Goal: Information Seeking & Learning: Learn about a topic

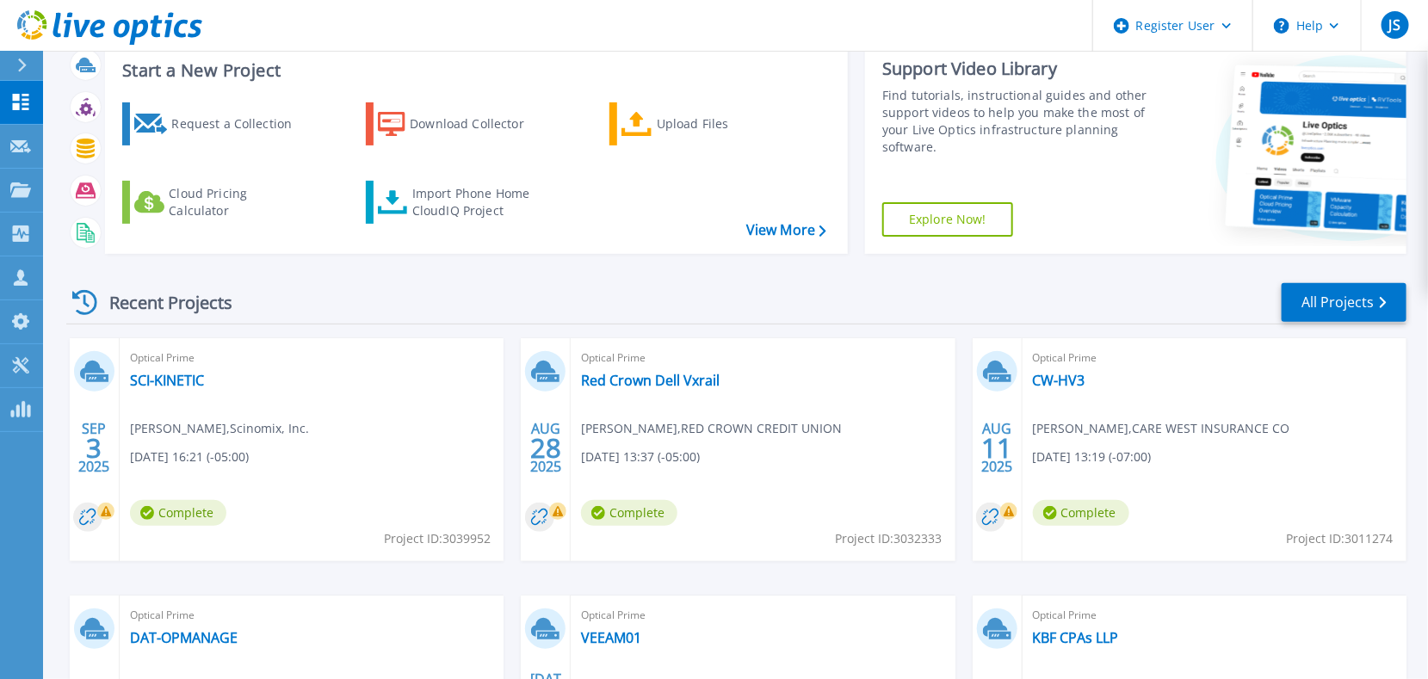
scroll to position [344, 0]
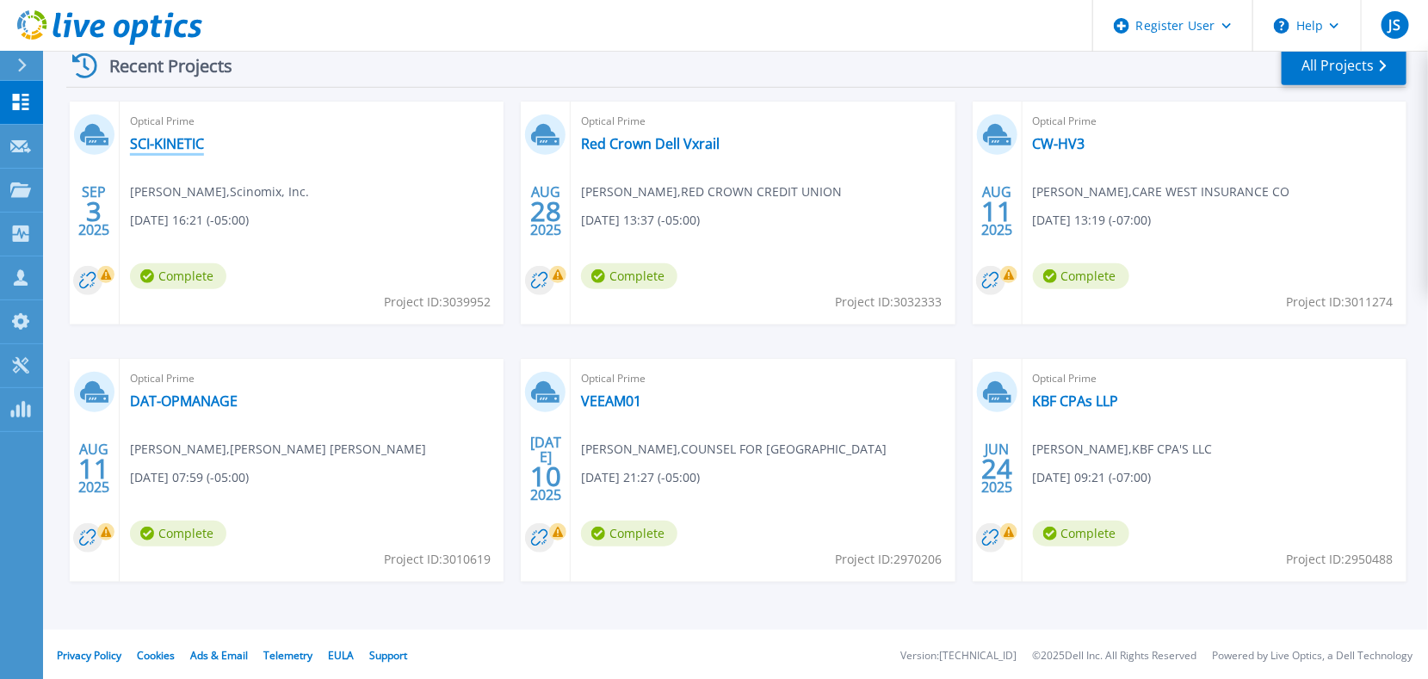
click at [154, 146] on link "SCI-KINETIC" at bounding box center [167, 143] width 74 height 17
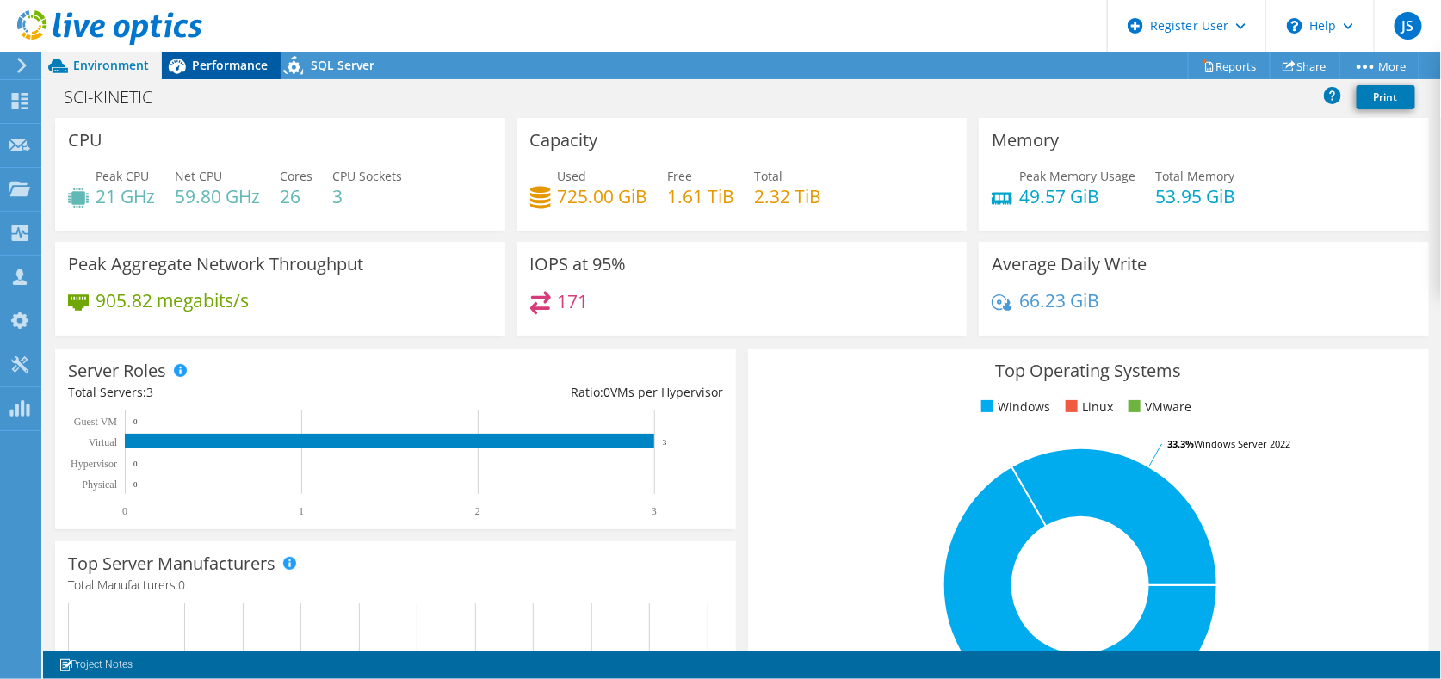
click at [207, 69] on span "Performance" at bounding box center [230, 65] width 76 height 16
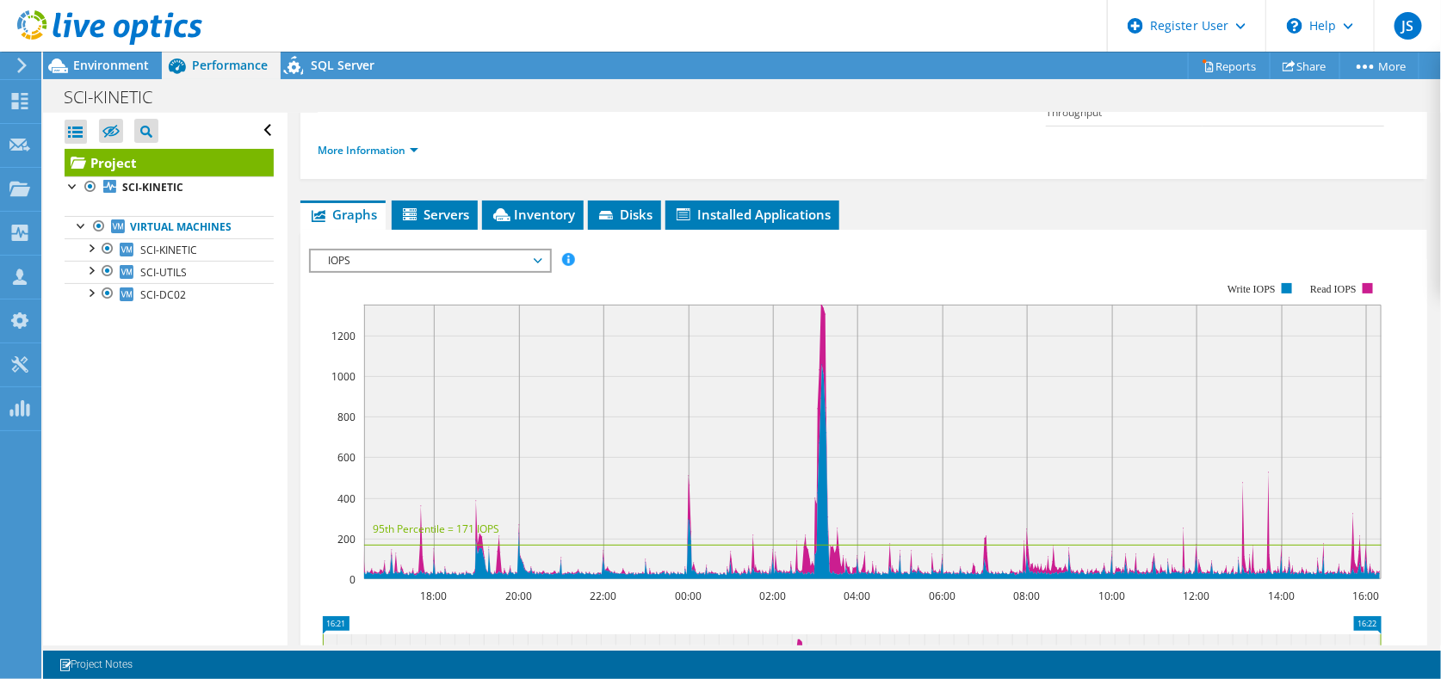
scroll to position [172, 0]
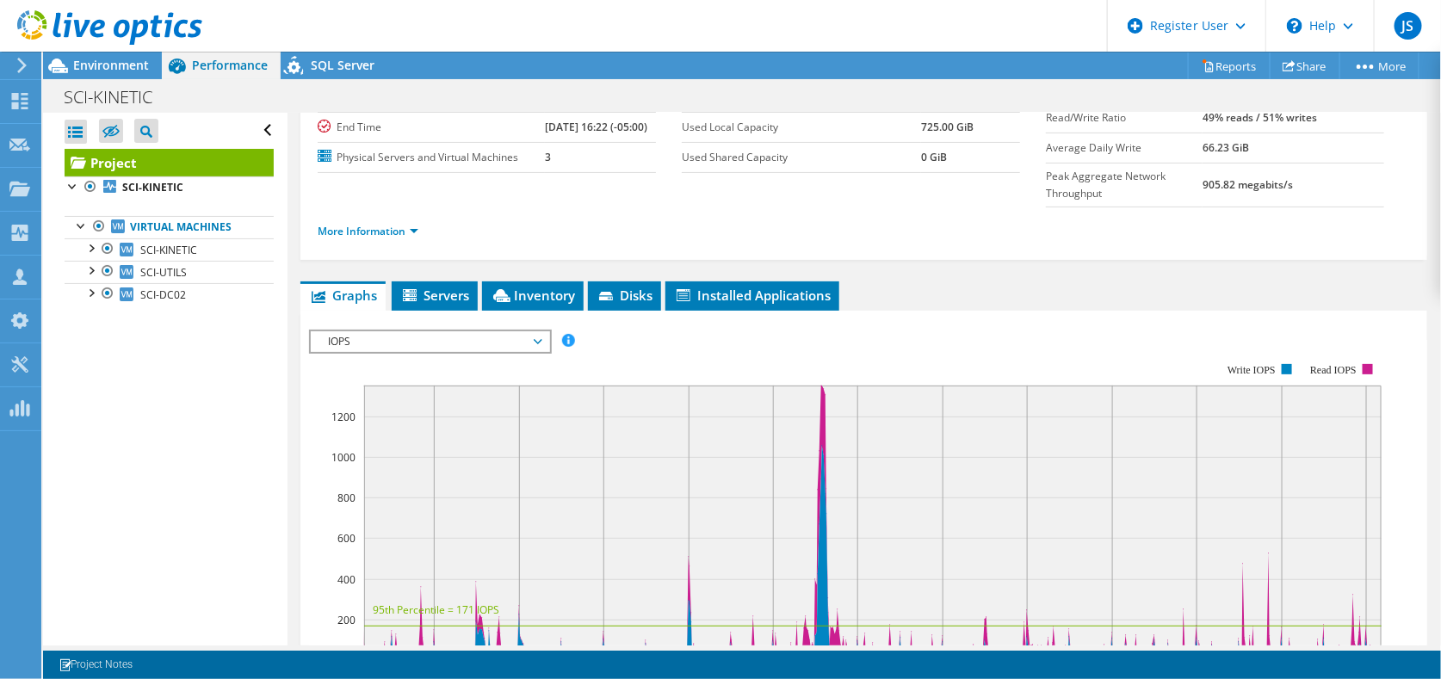
click at [536, 352] on span "IOPS" at bounding box center [429, 341] width 221 height 21
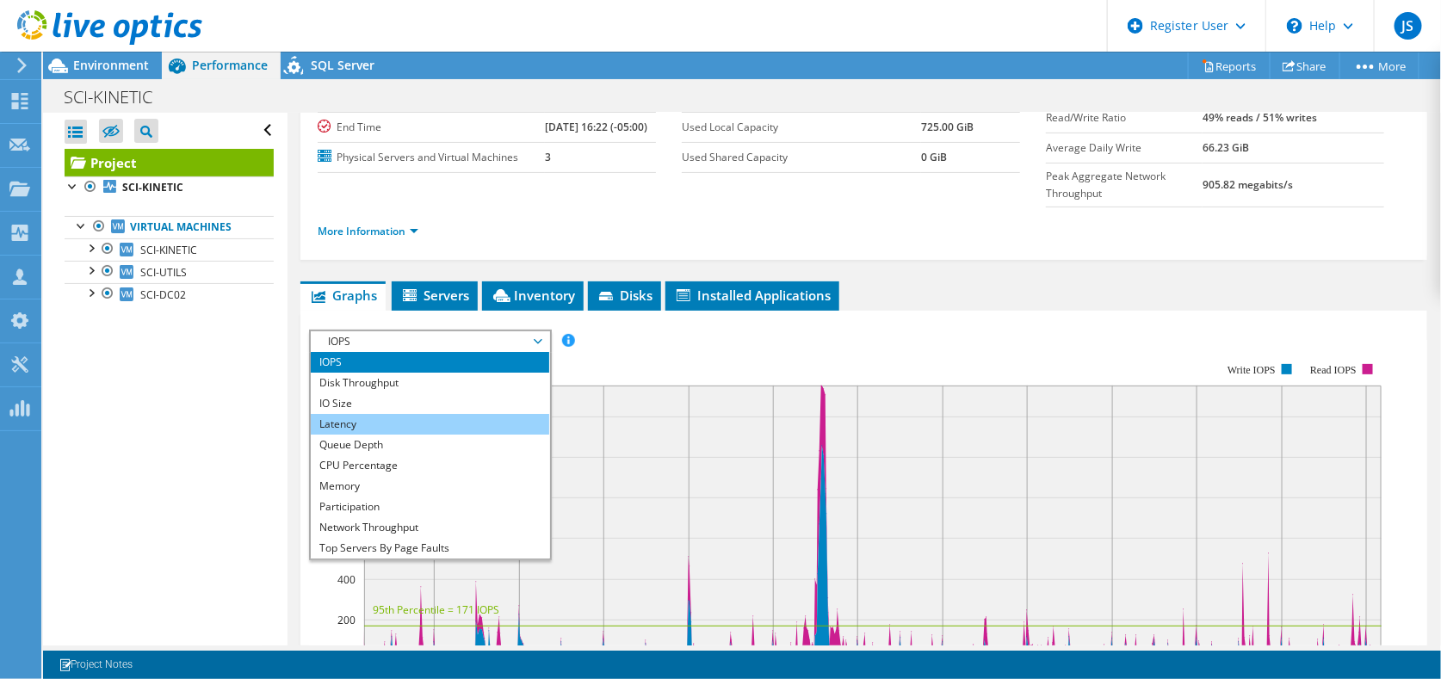
click at [375, 435] on li "Latency" at bounding box center [430, 424] width 239 height 21
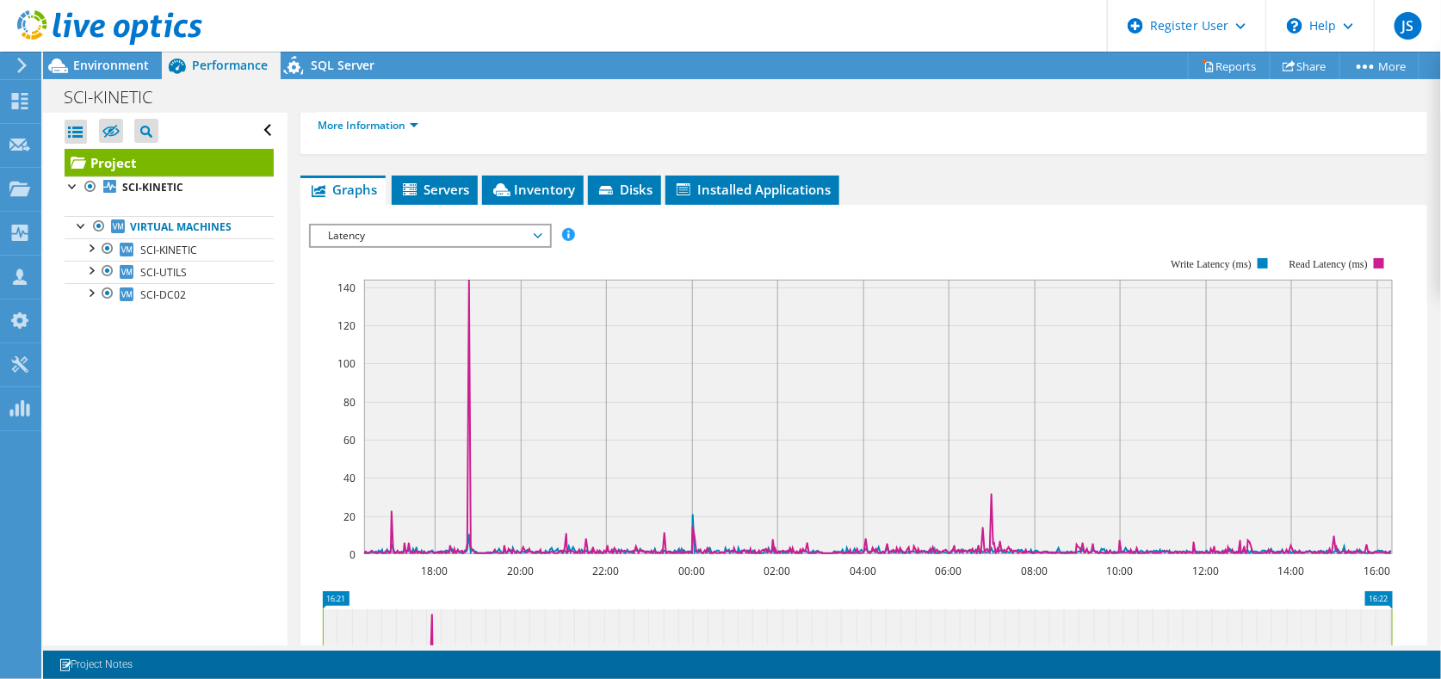
scroll to position [258, 0]
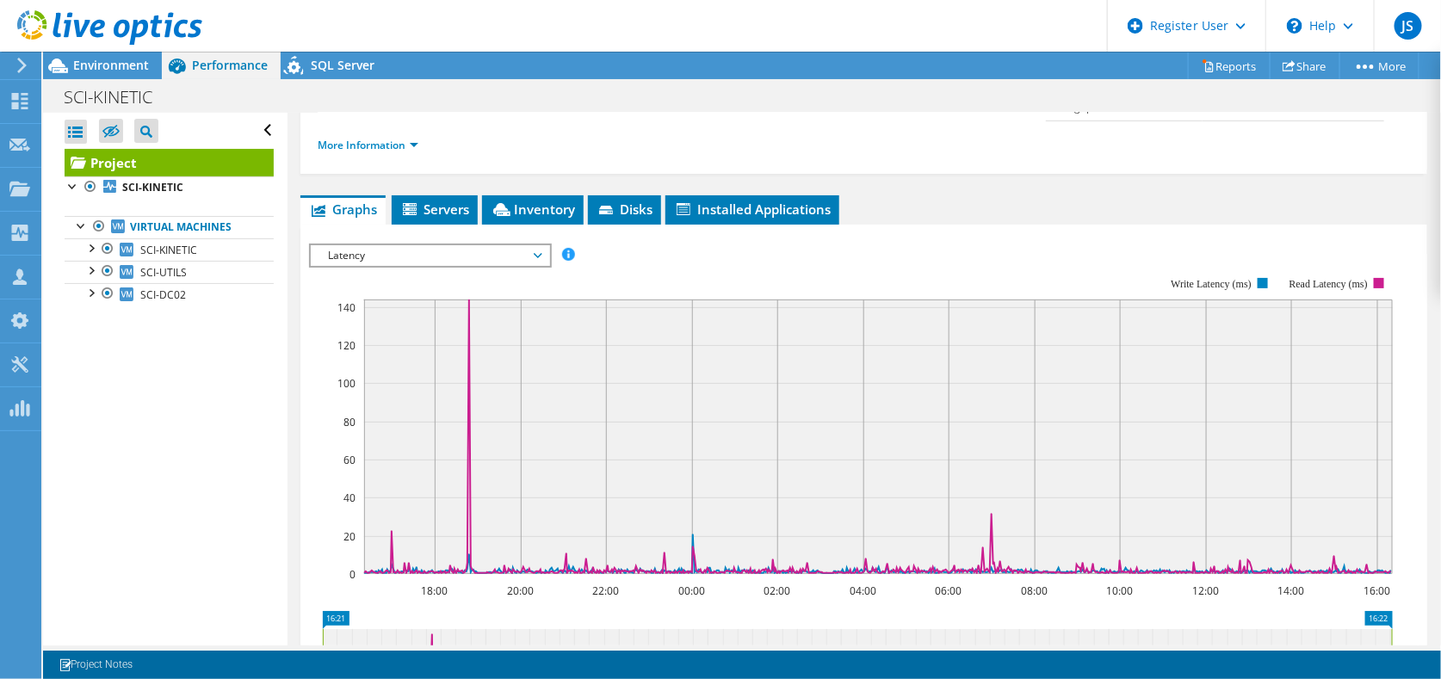
click at [535, 266] on span "Latency" at bounding box center [429, 255] width 221 height 21
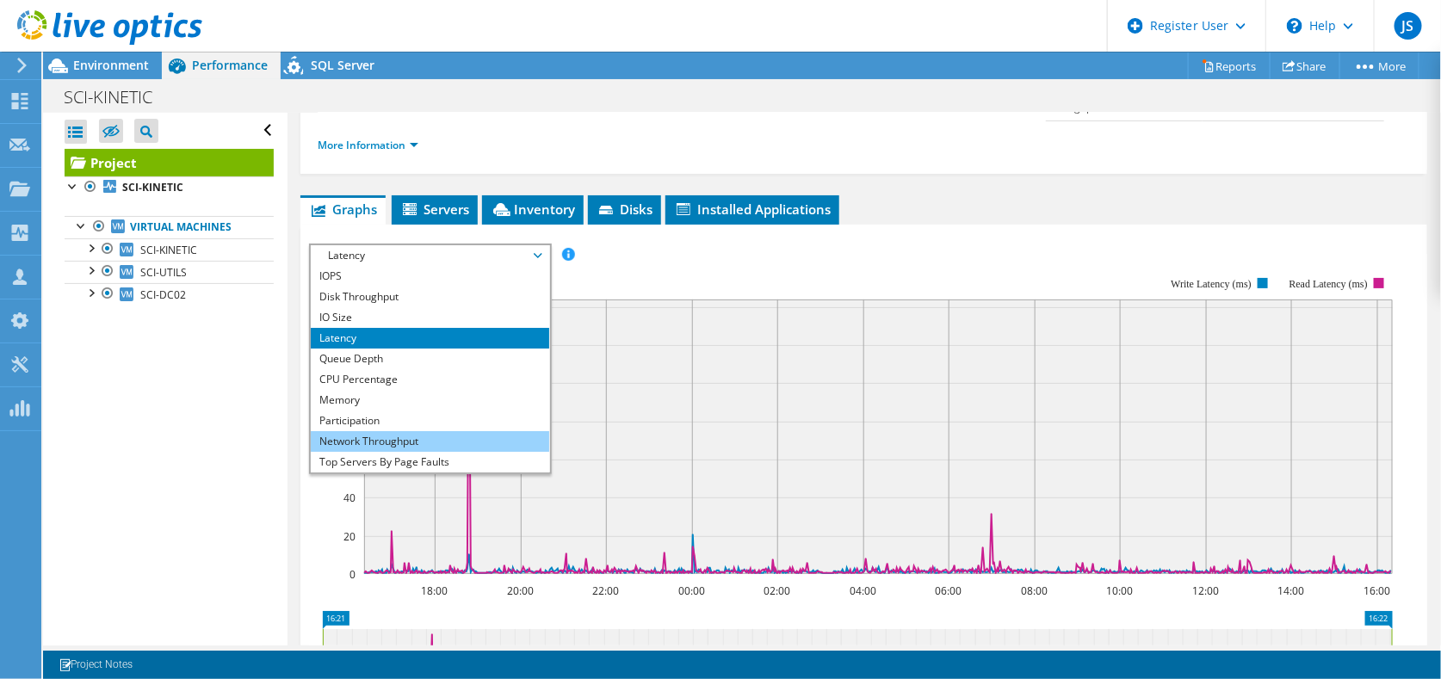
click at [396, 452] on li "Network Throughput" at bounding box center [430, 441] width 239 height 21
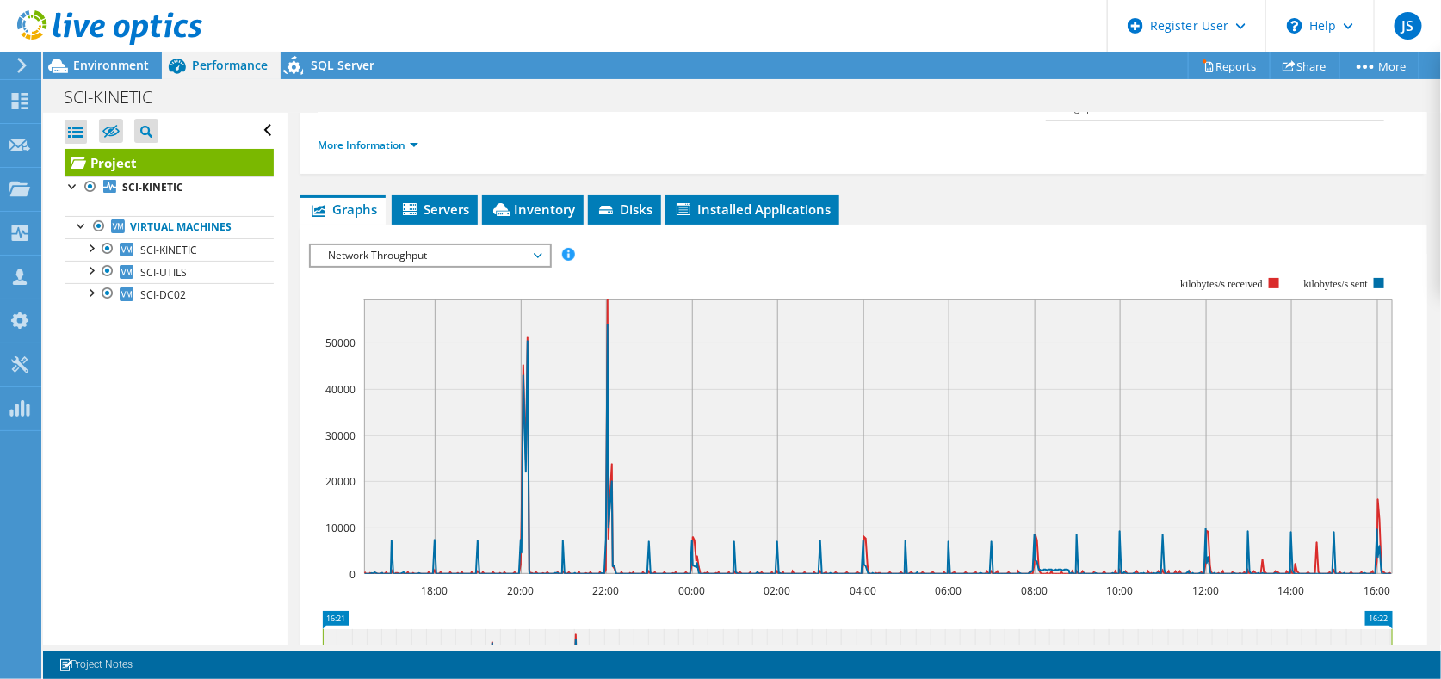
click at [547, 266] on span "Network Throughput" at bounding box center [430, 255] width 239 height 21
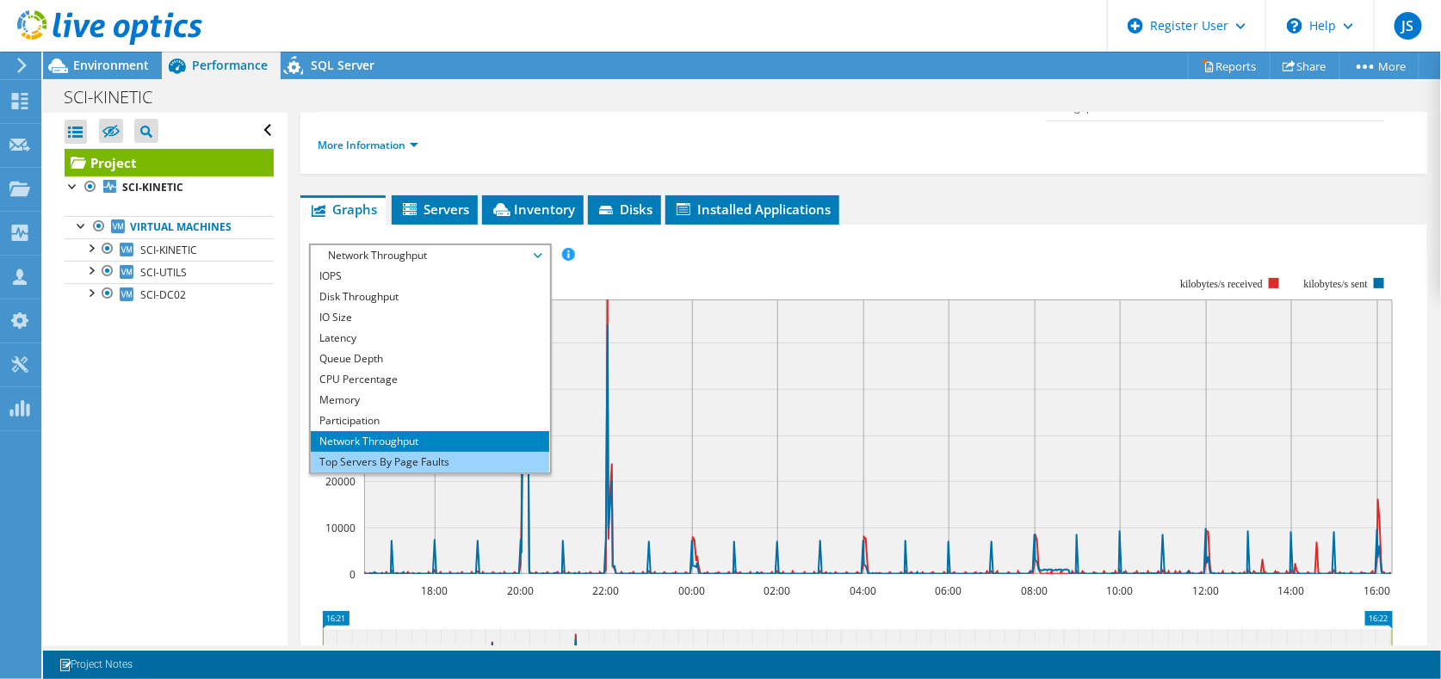
click at [380, 473] on li "Top Servers By Page Faults" at bounding box center [430, 462] width 239 height 21
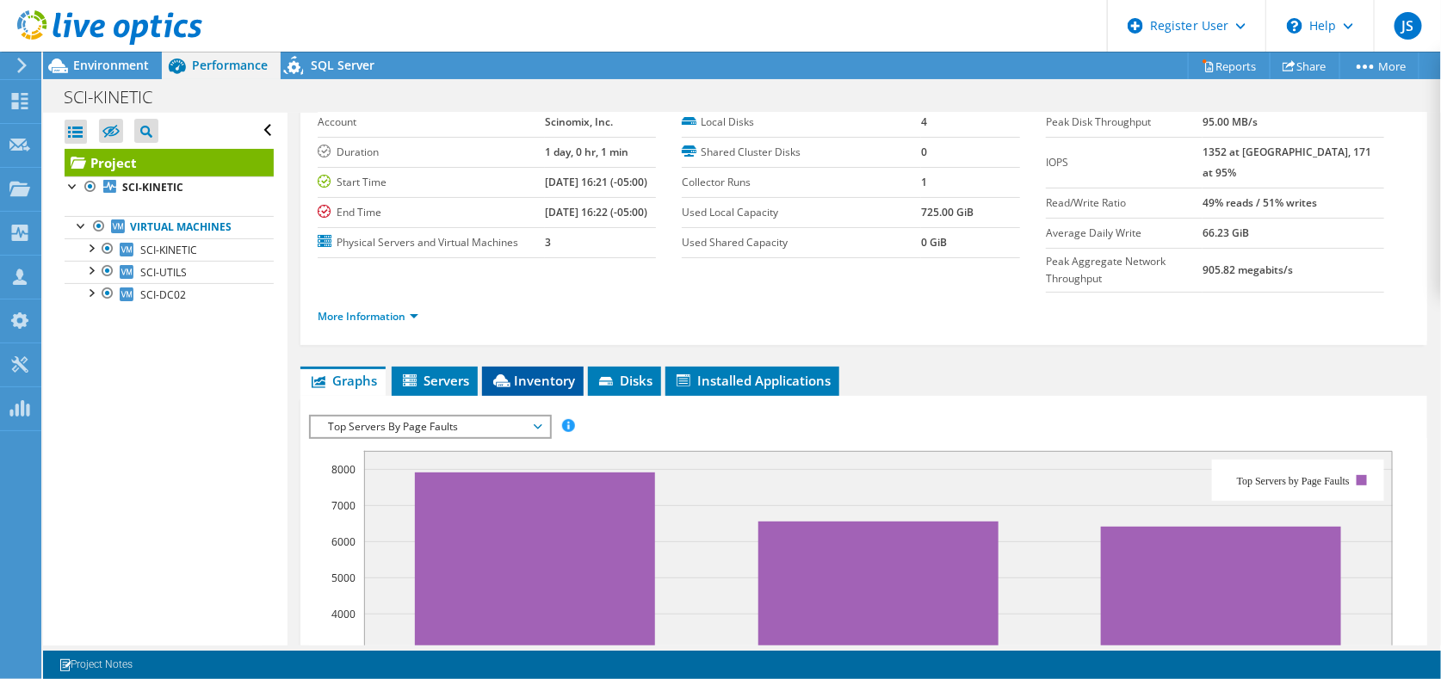
scroll to position [86, 0]
click at [532, 438] on span "Top Servers By Page Faults" at bounding box center [429, 428] width 221 height 21
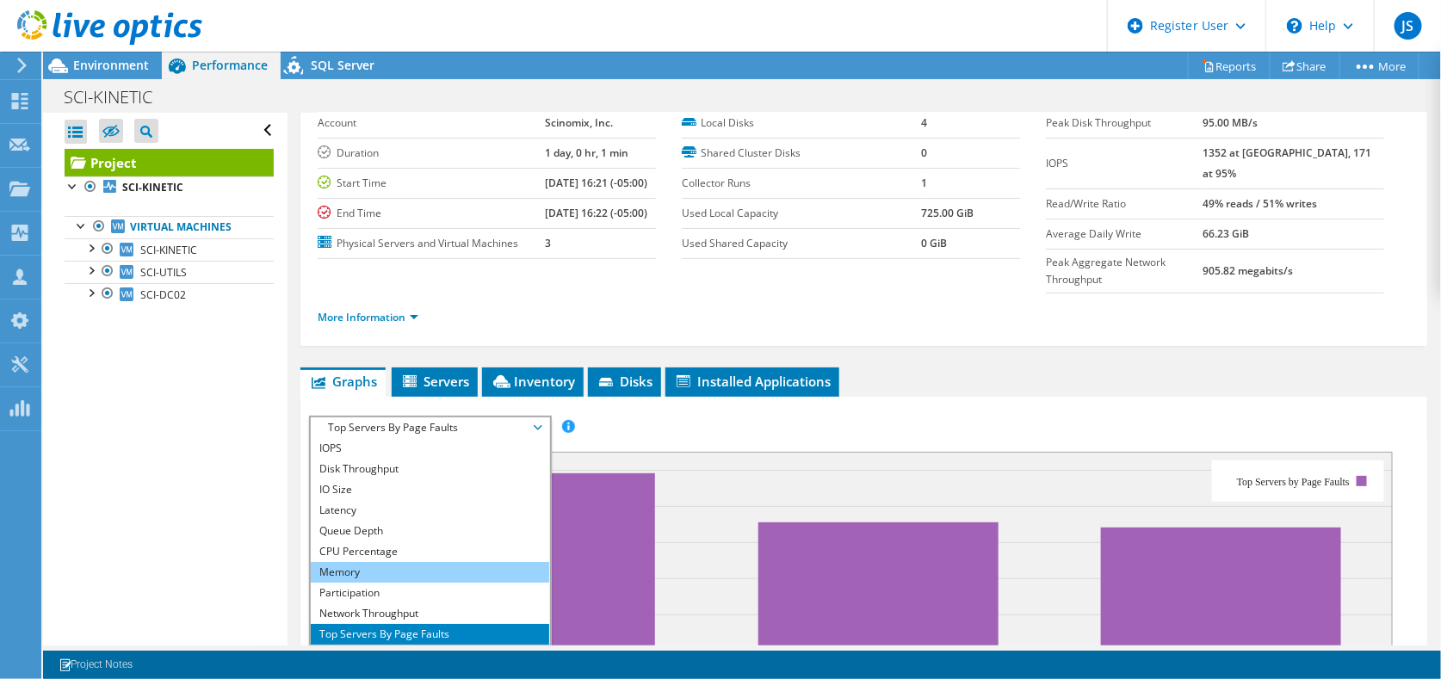
click at [362, 583] on li "Memory" at bounding box center [430, 572] width 239 height 21
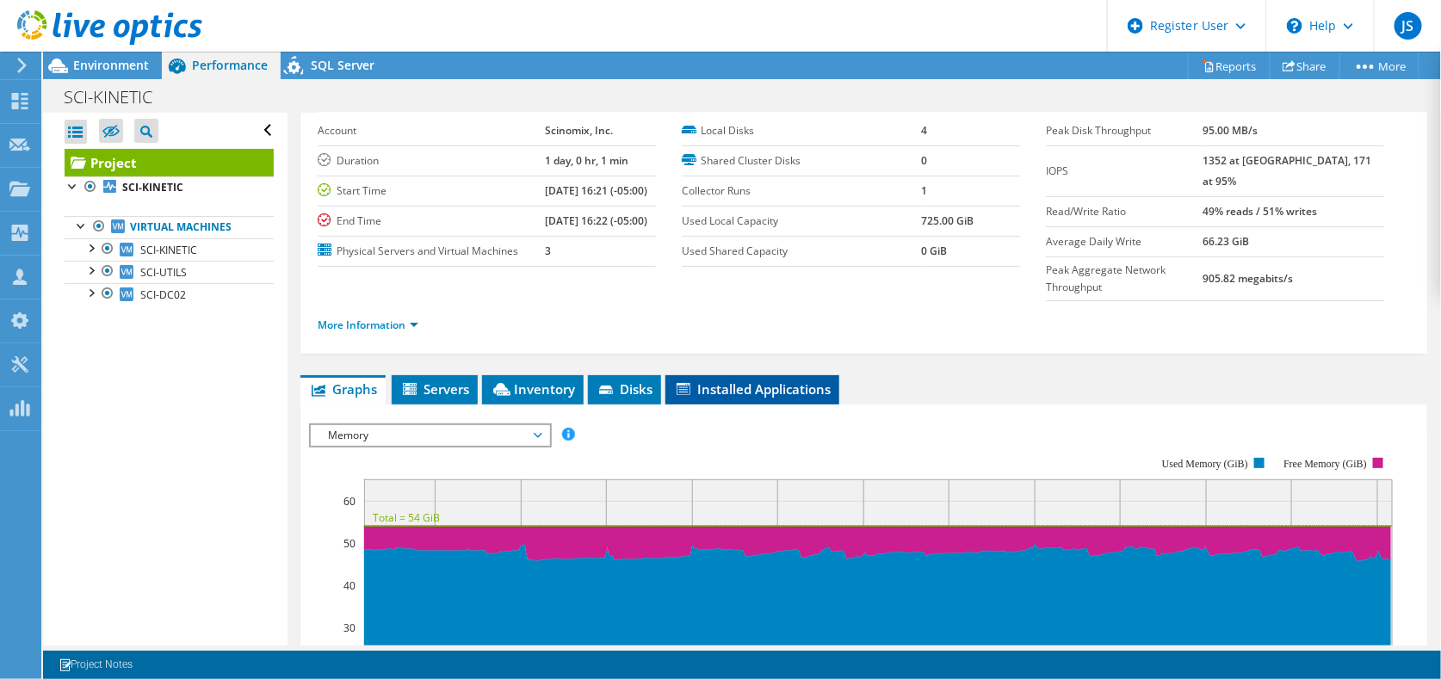
scroll to position [0, 0]
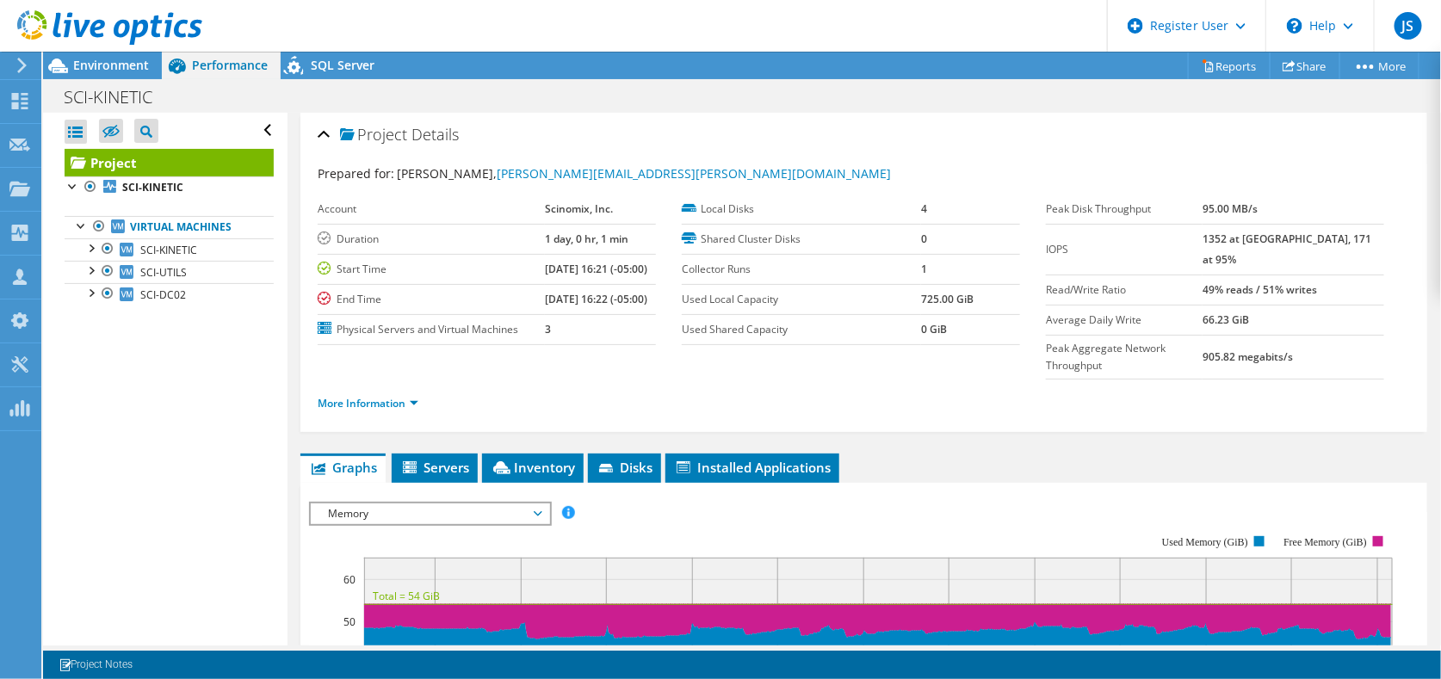
click at [536, 520] on span "Memory" at bounding box center [429, 514] width 221 height 21
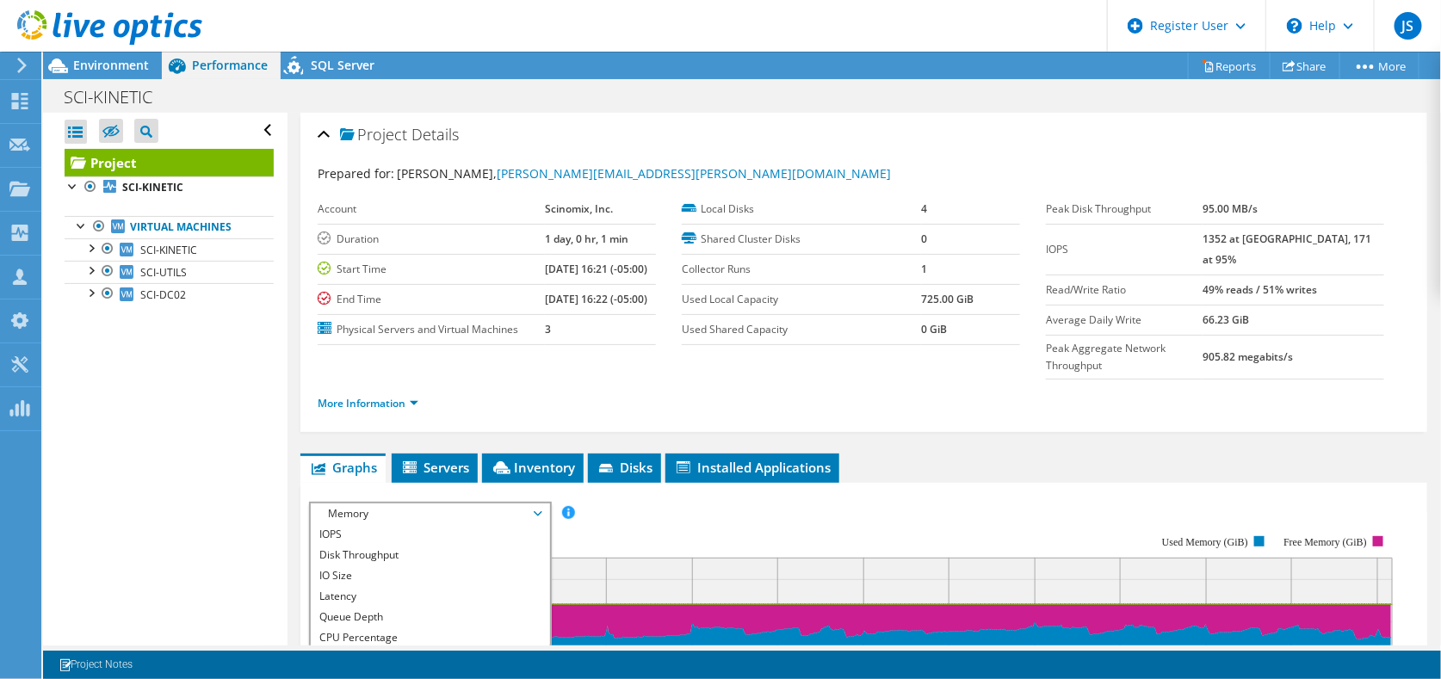
click at [537, 524] on span "Memory" at bounding box center [429, 514] width 221 height 21
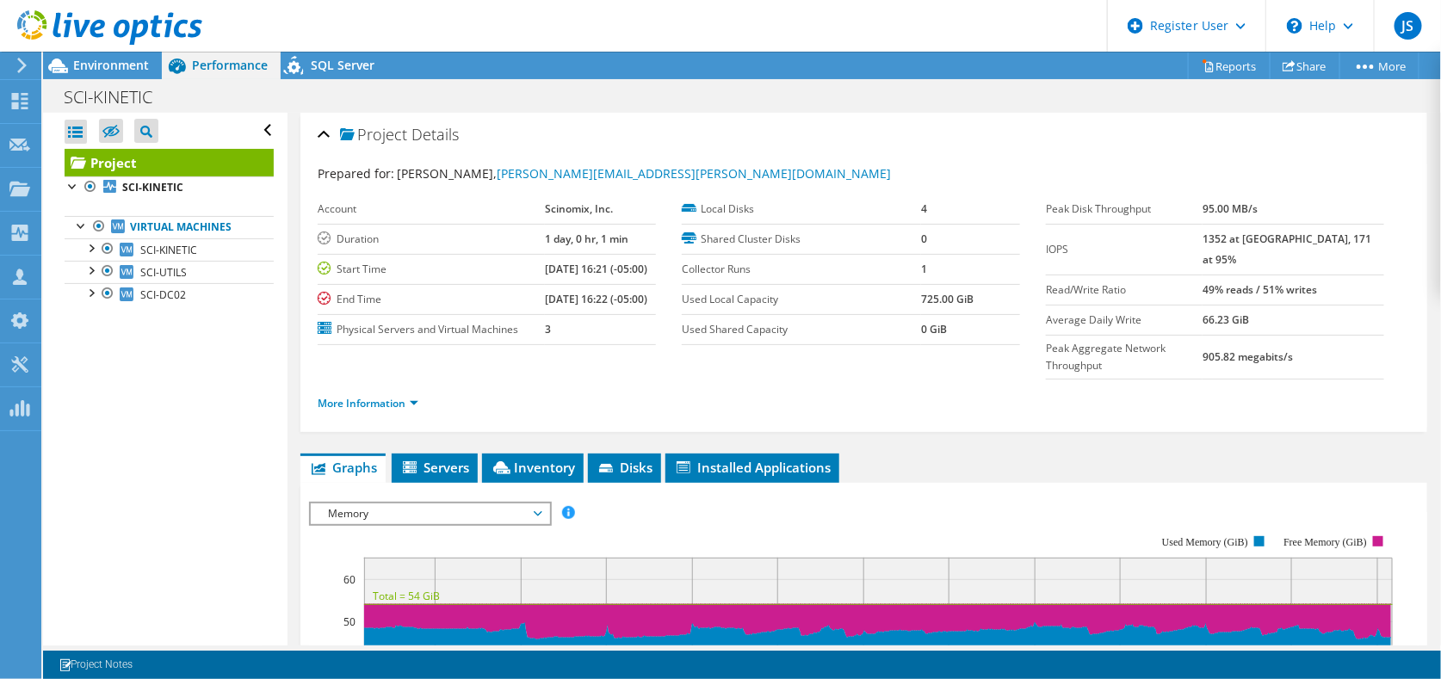
click at [536, 524] on span "Memory" at bounding box center [429, 514] width 221 height 21
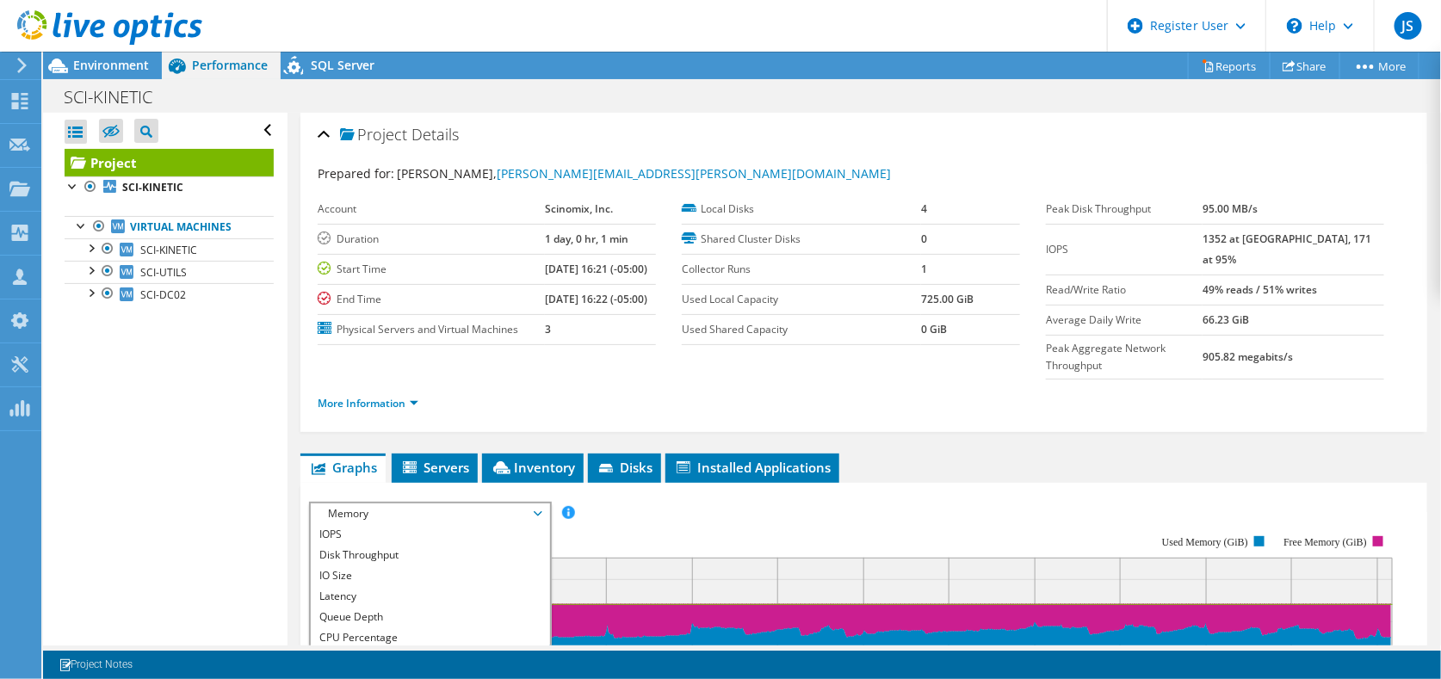
click at [536, 524] on span "Memory" at bounding box center [429, 514] width 221 height 21
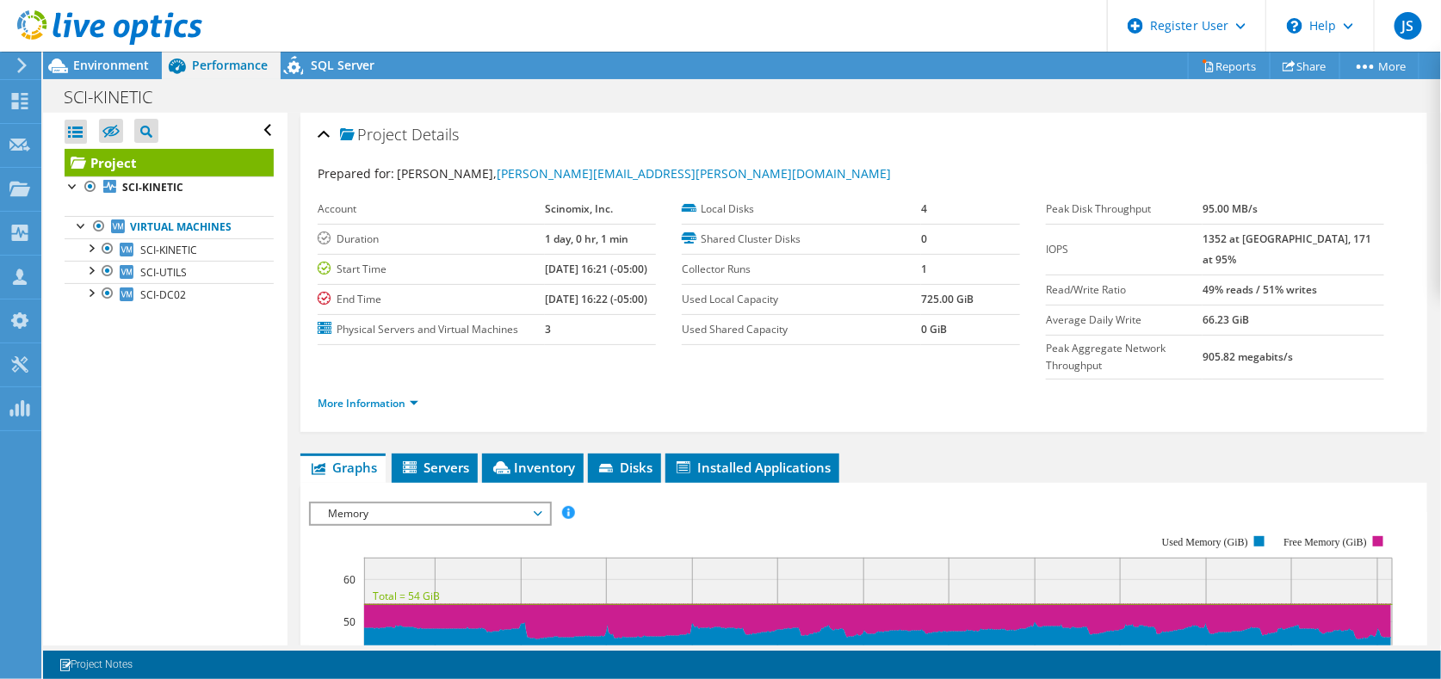
click at [537, 524] on span "Memory" at bounding box center [429, 514] width 221 height 21
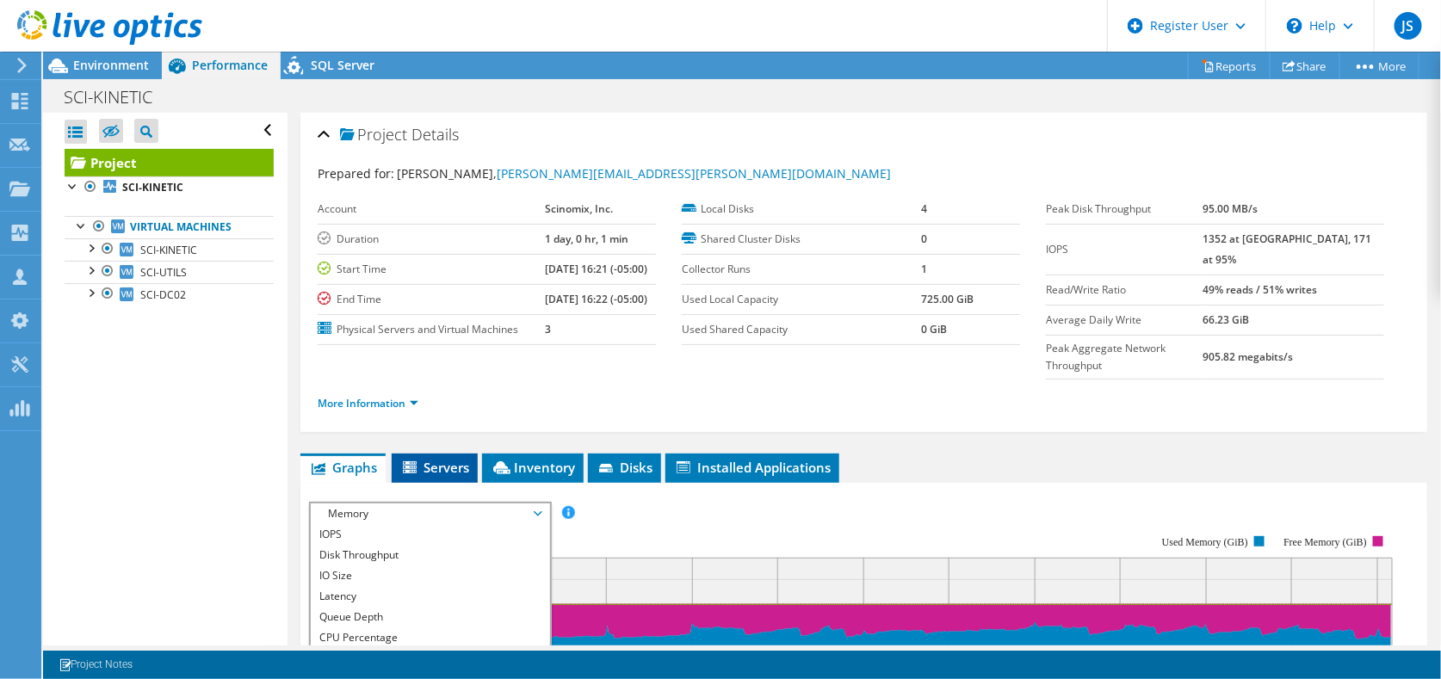
click at [413, 474] on icon at bounding box center [410, 468] width 14 height 12
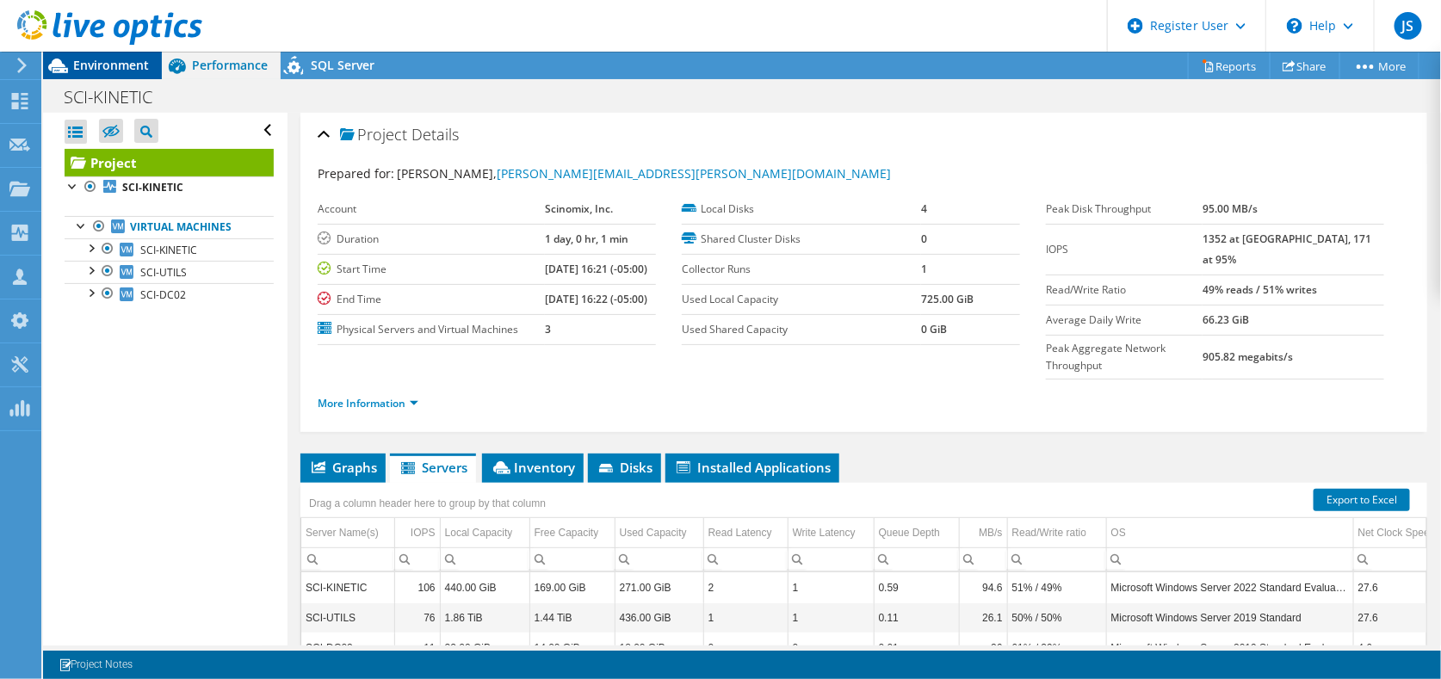
click at [127, 71] on span "Environment" at bounding box center [111, 65] width 76 height 16
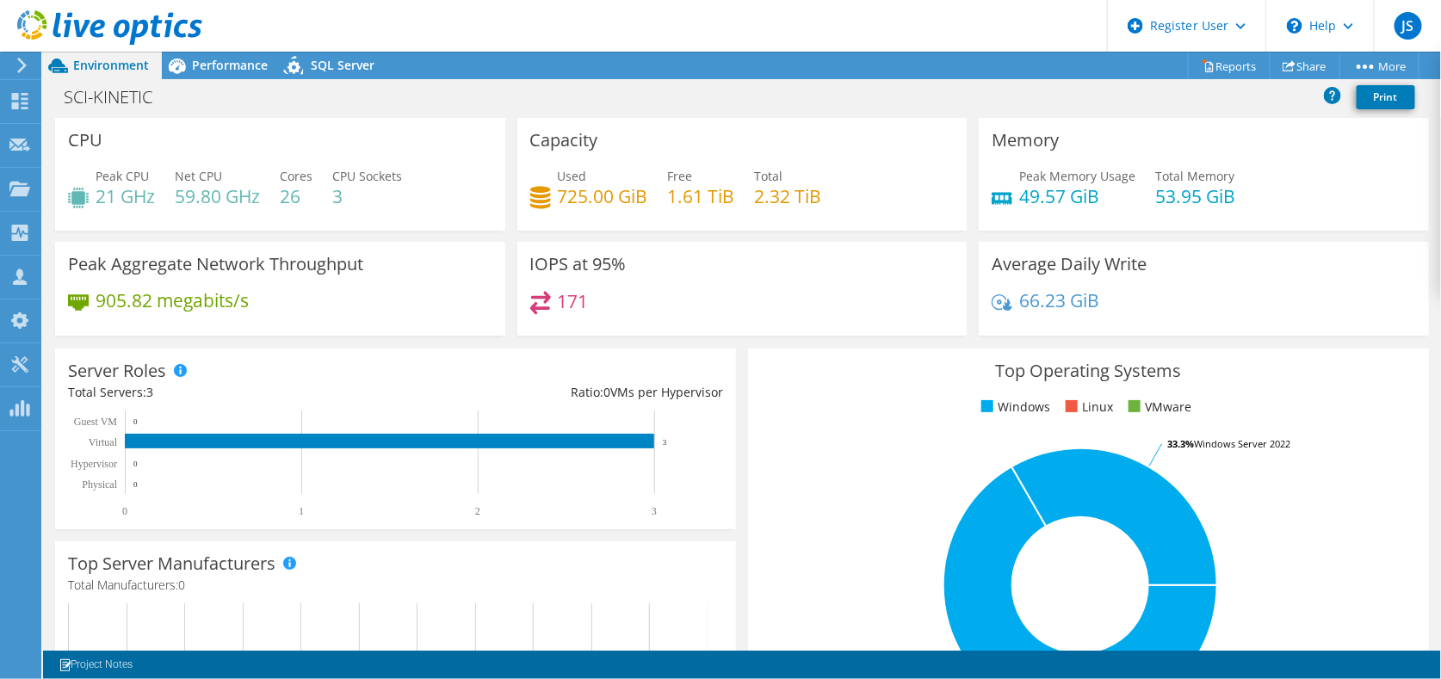
click at [294, 387] on div "Total Servers: 3" at bounding box center [231, 392] width 327 height 19
click at [347, 71] on span "SQL Server" at bounding box center [343, 65] width 64 height 16
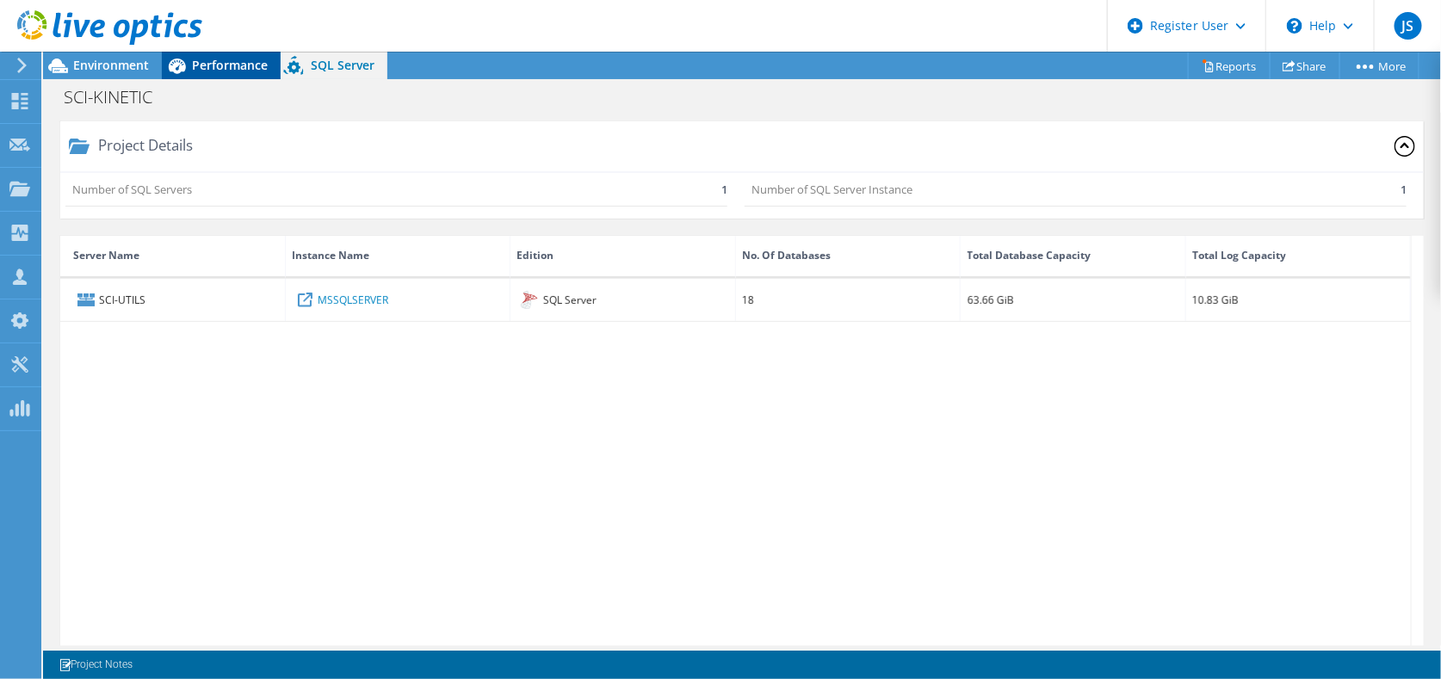
click at [214, 66] on span "Performance" at bounding box center [230, 65] width 76 height 16
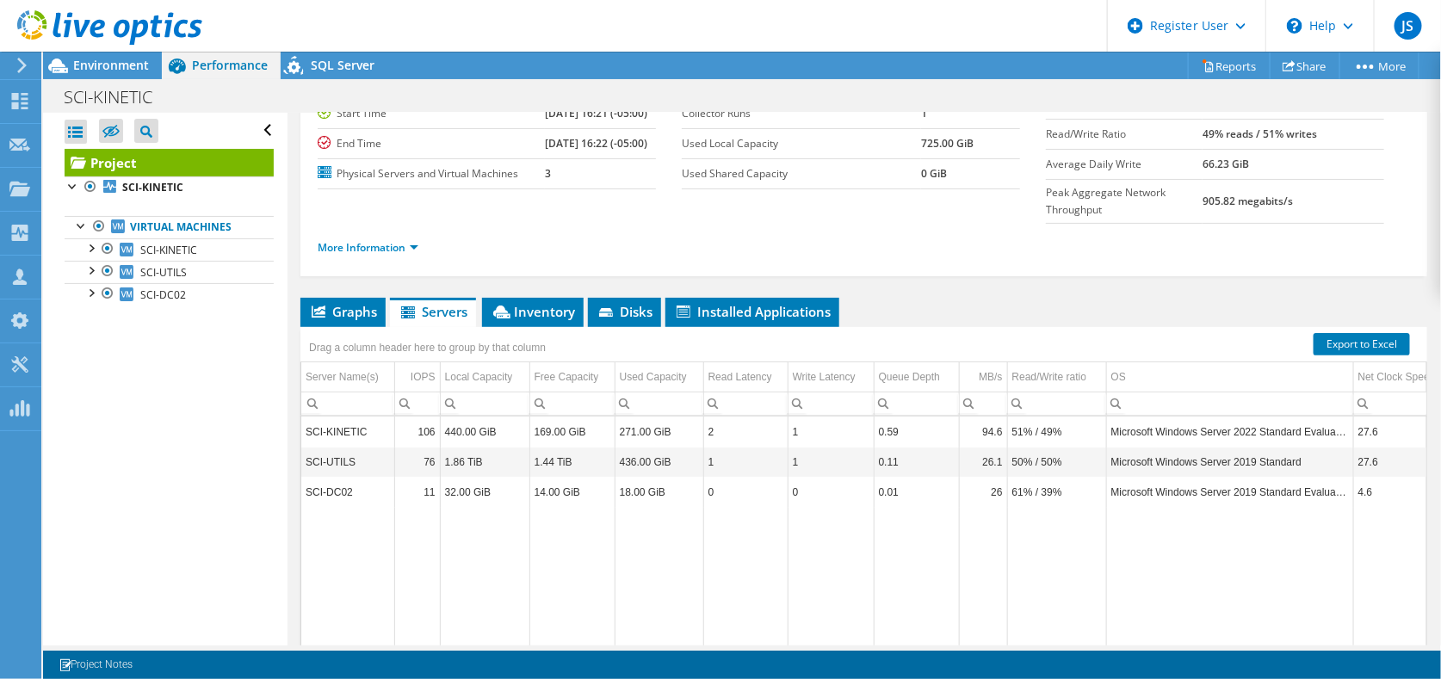
scroll to position [172, 0]
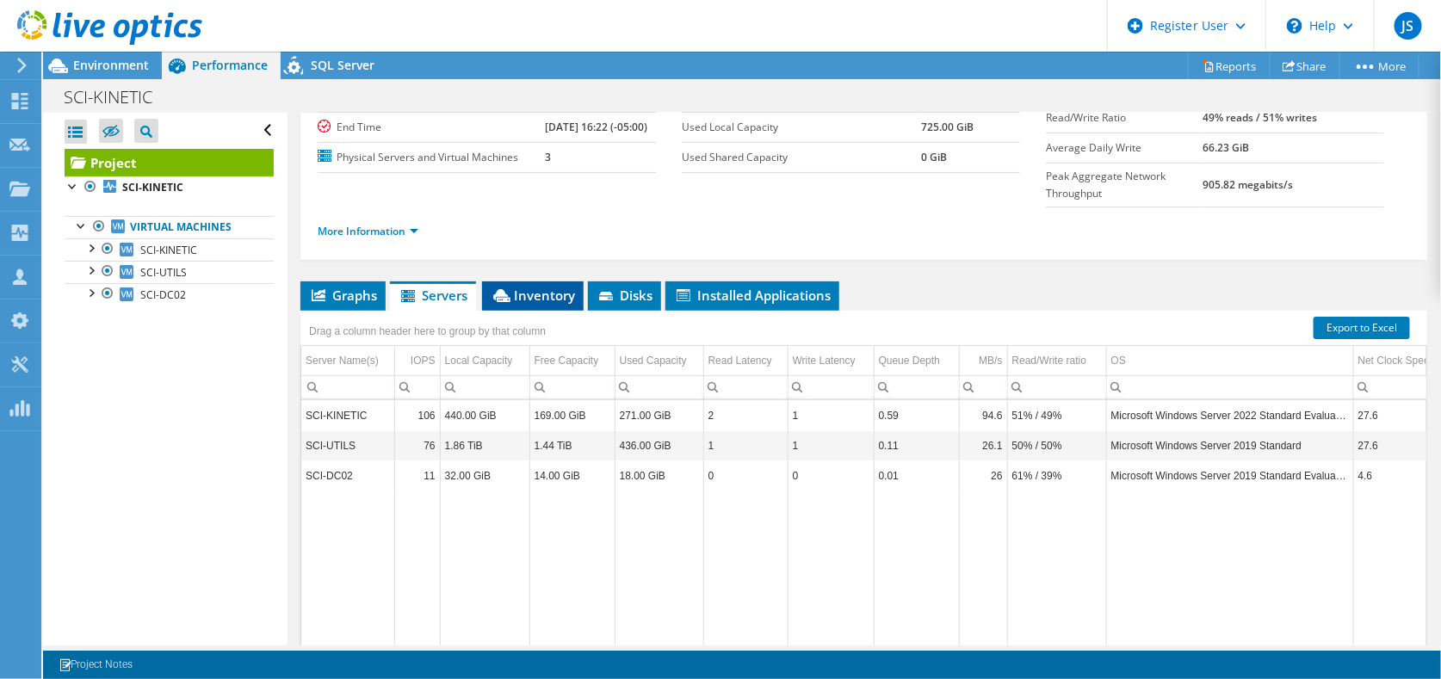
click at [506, 302] on icon at bounding box center [501, 295] width 17 height 13
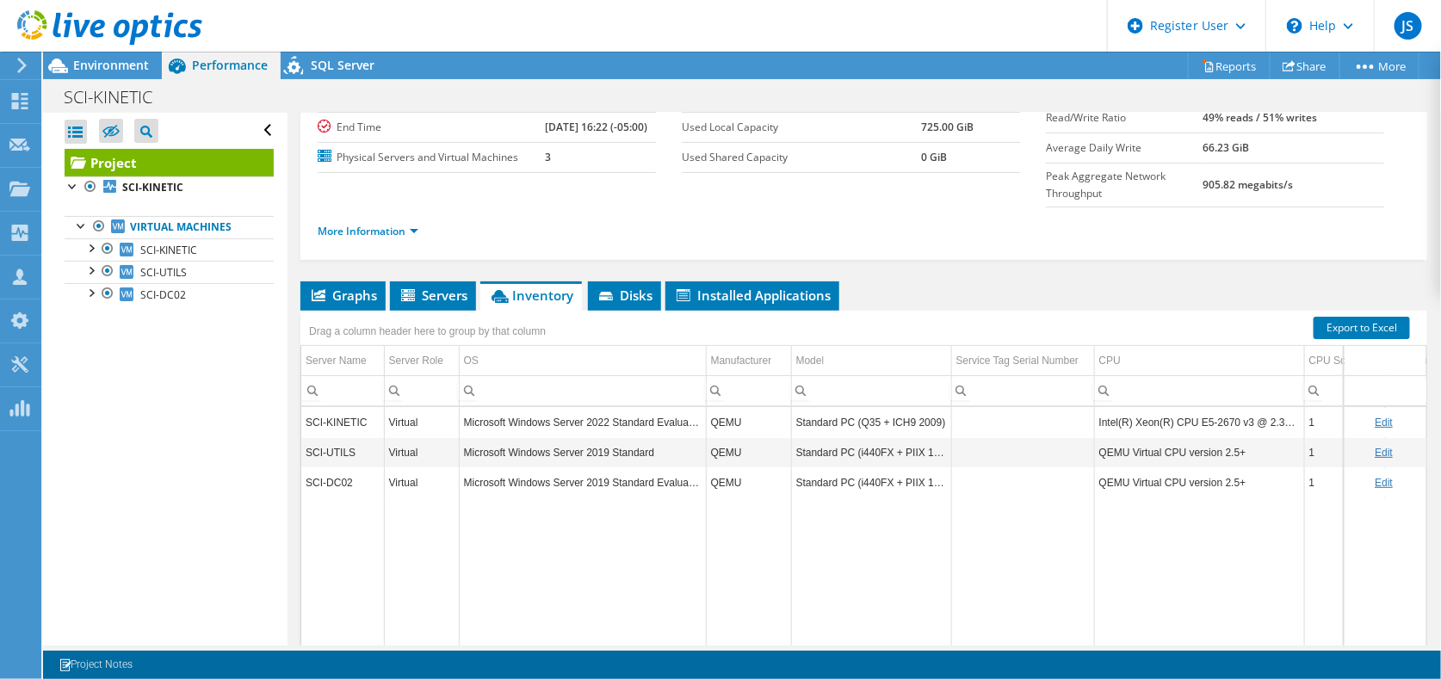
click at [1146, 466] on td "QEMU Virtual CPU version 2.5+" at bounding box center [1199, 452] width 210 height 30
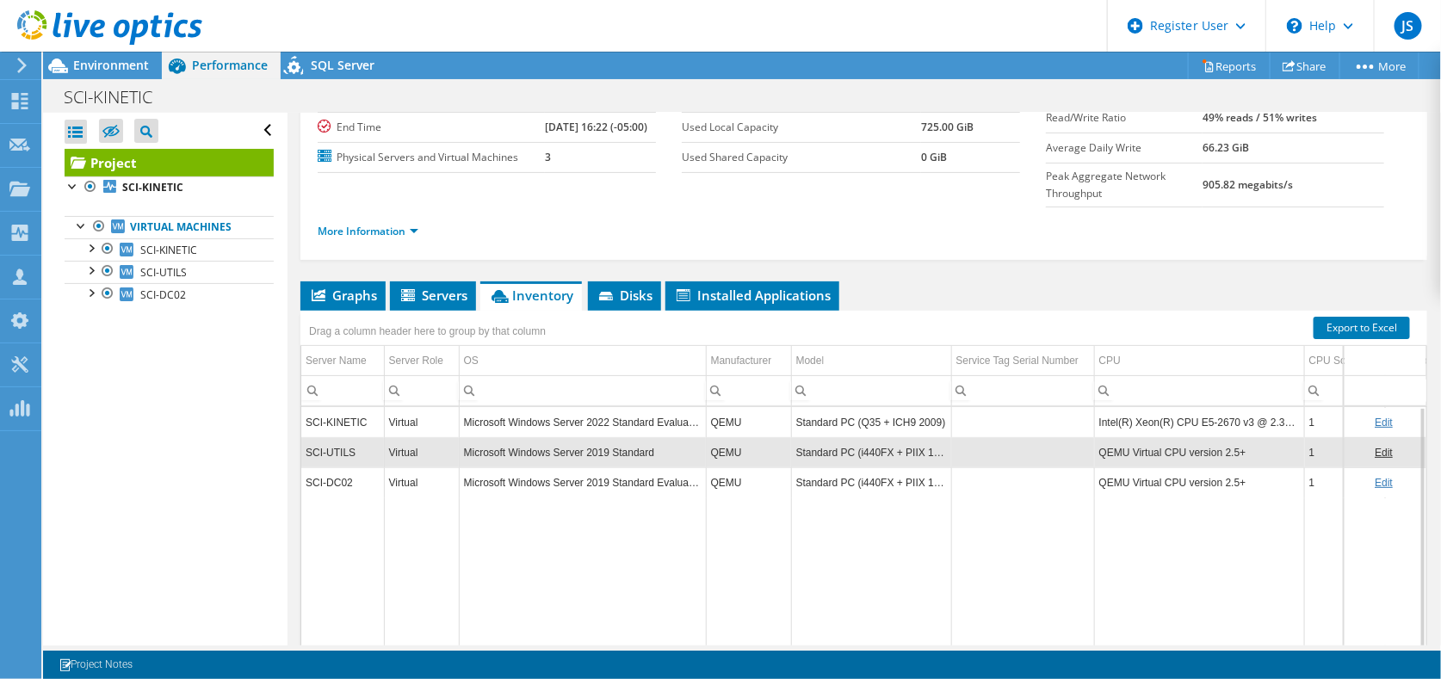
click at [419, 493] on div "Virtual" at bounding box center [421, 483] width 65 height 21
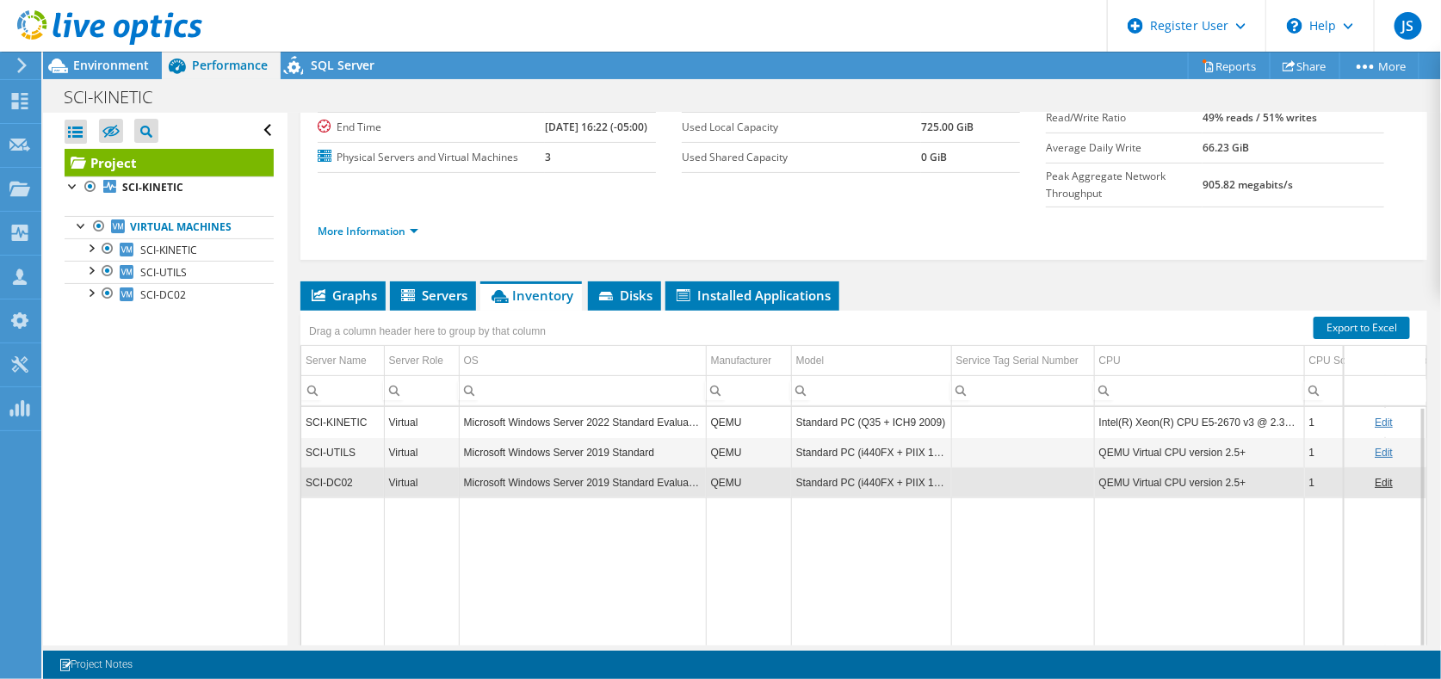
click at [350, 256] on div "More Information" at bounding box center [864, 232] width 1093 height 48
click at [411, 301] on icon at bounding box center [408, 295] width 14 height 12
